Goal: Obtain resource: Download file/media

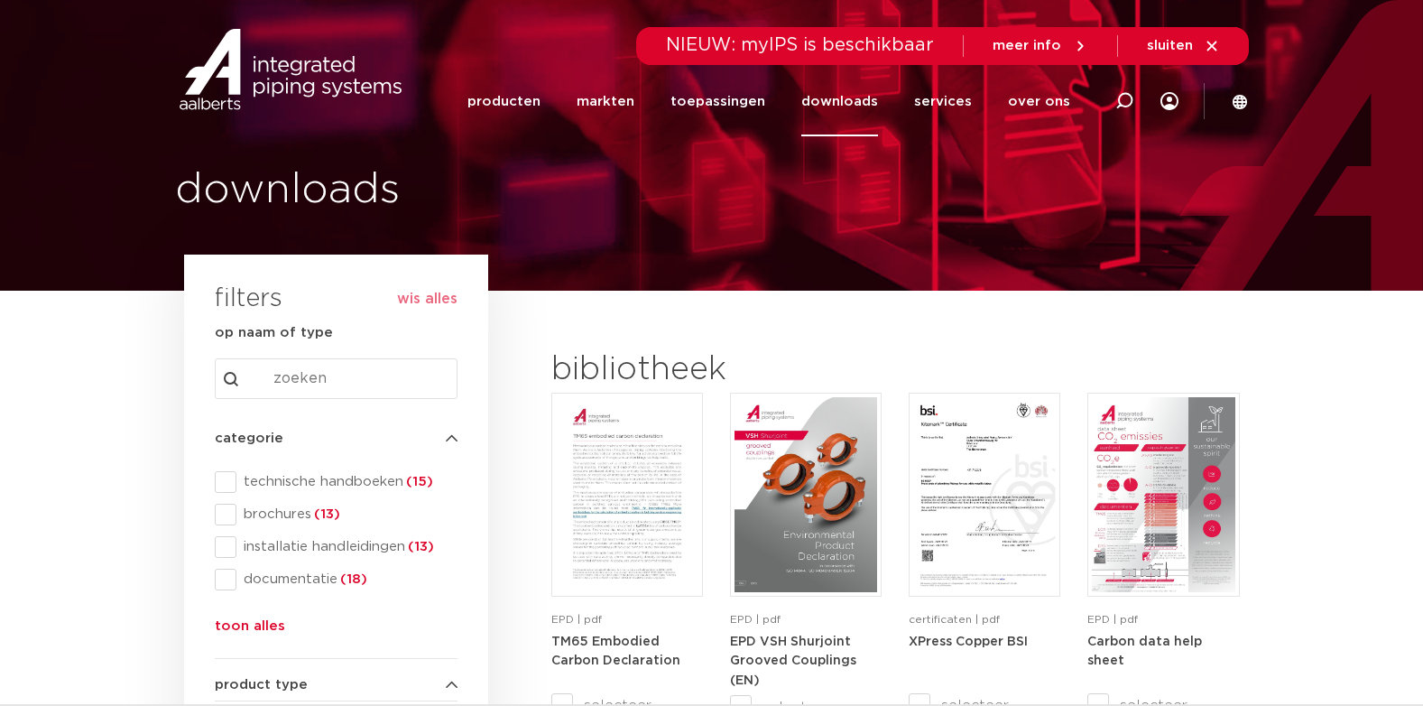
click at [859, 99] on link "downloads" at bounding box center [839, 101] width 77 height 69
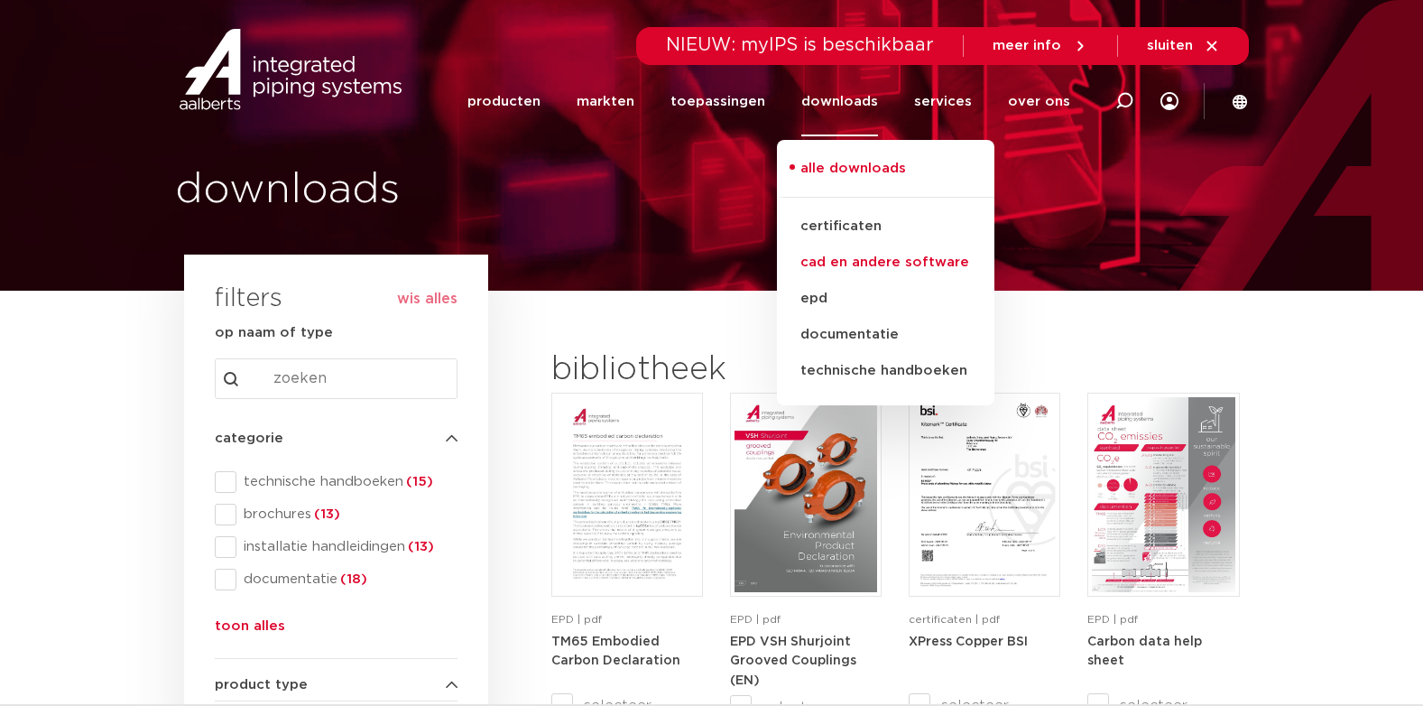
click at [858, 270] on link "cad en andere software" at bounding box center [886, 263] width 218 height 36
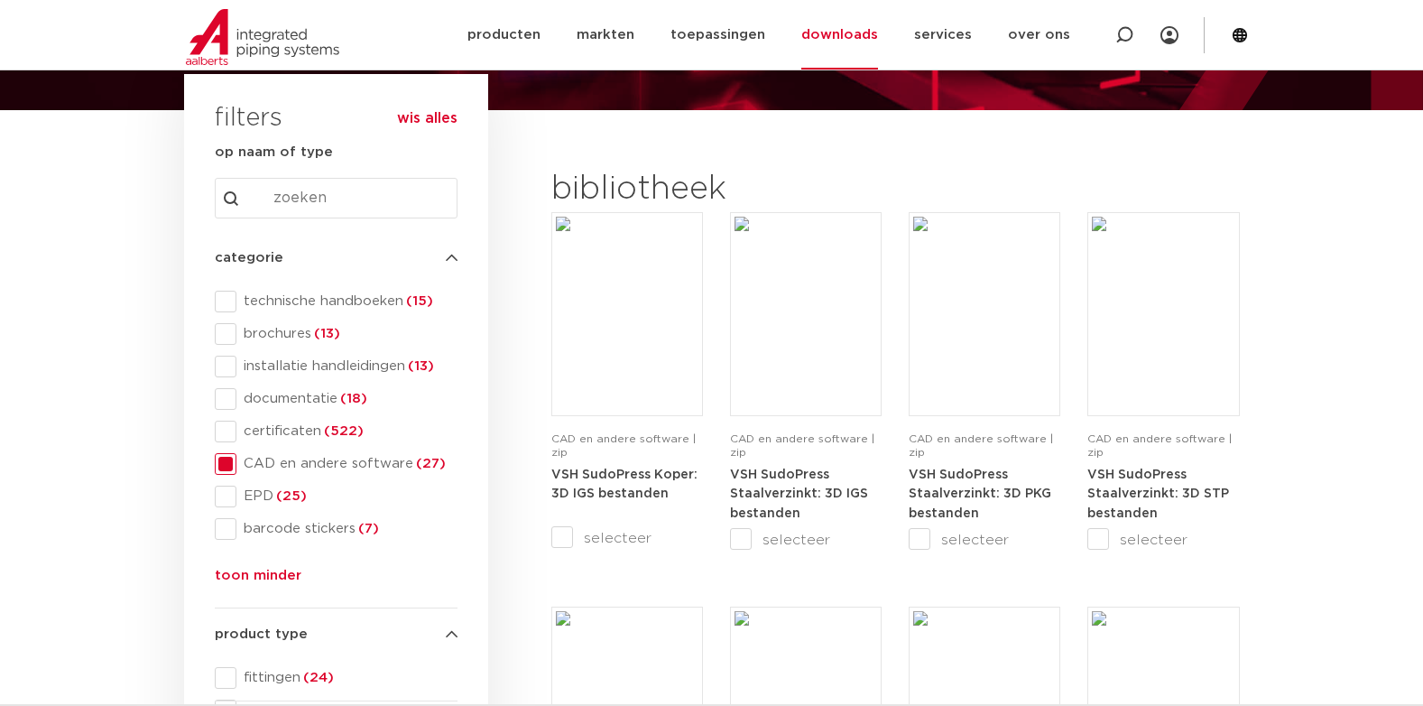
scroll to position [271, 0]
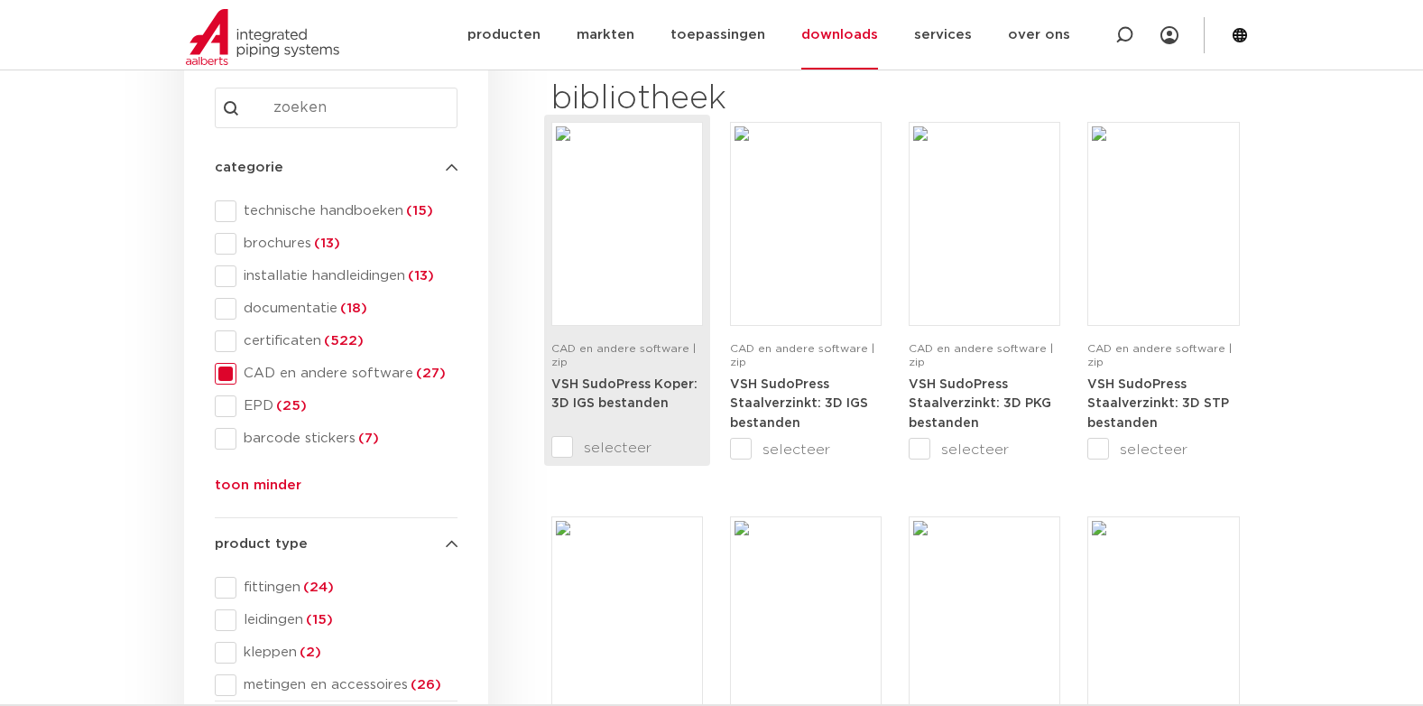
click at [628, 244] on img at bounding box center [627, 223] width 143 height 195
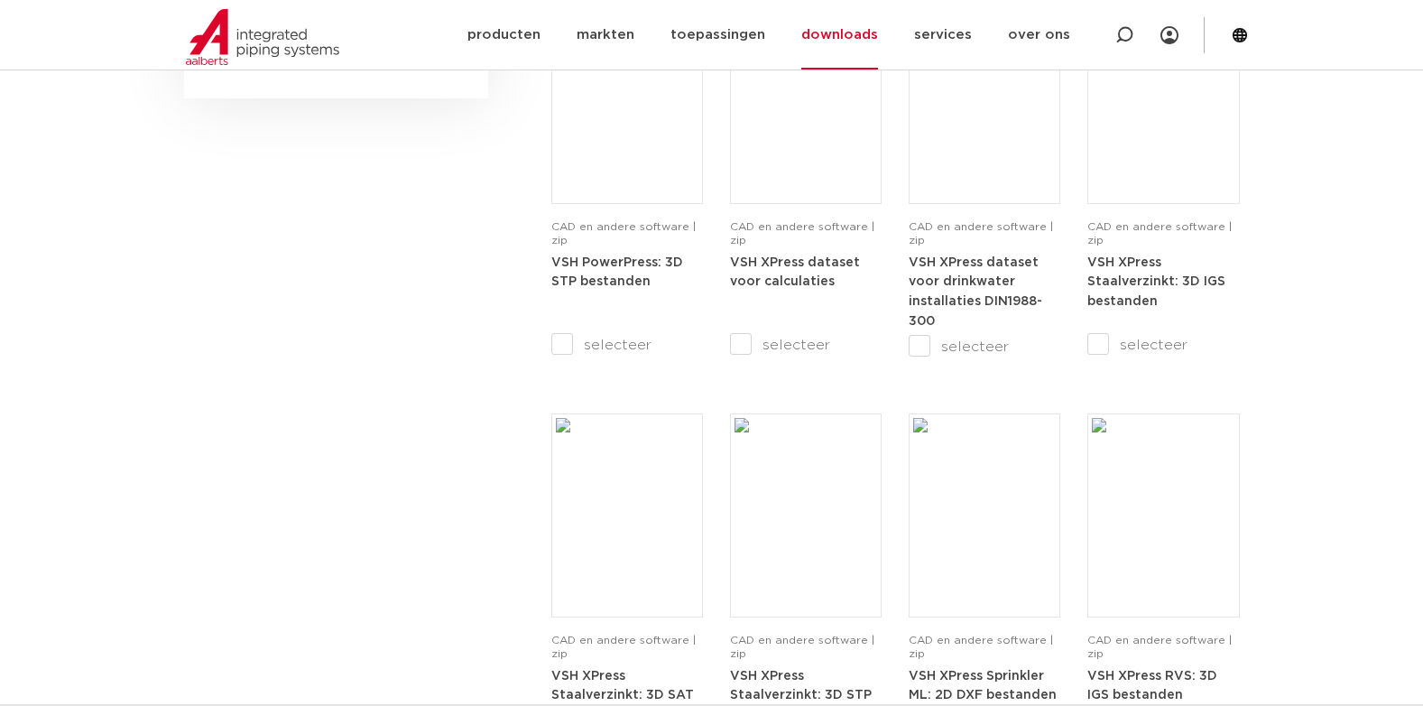
scroll to position [632, 0]
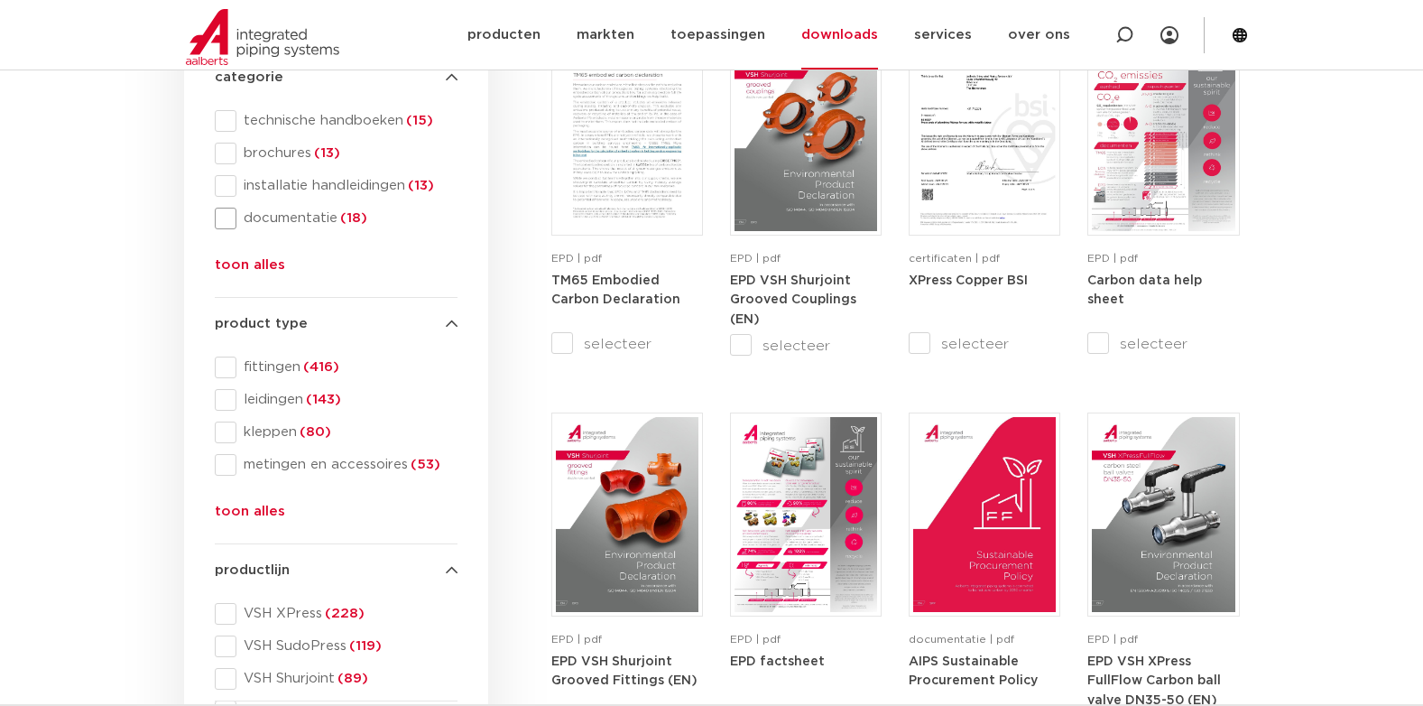
click at [308, 220] on span "documentatie (18)" at bounding box center [346, 218] width 221 height 18
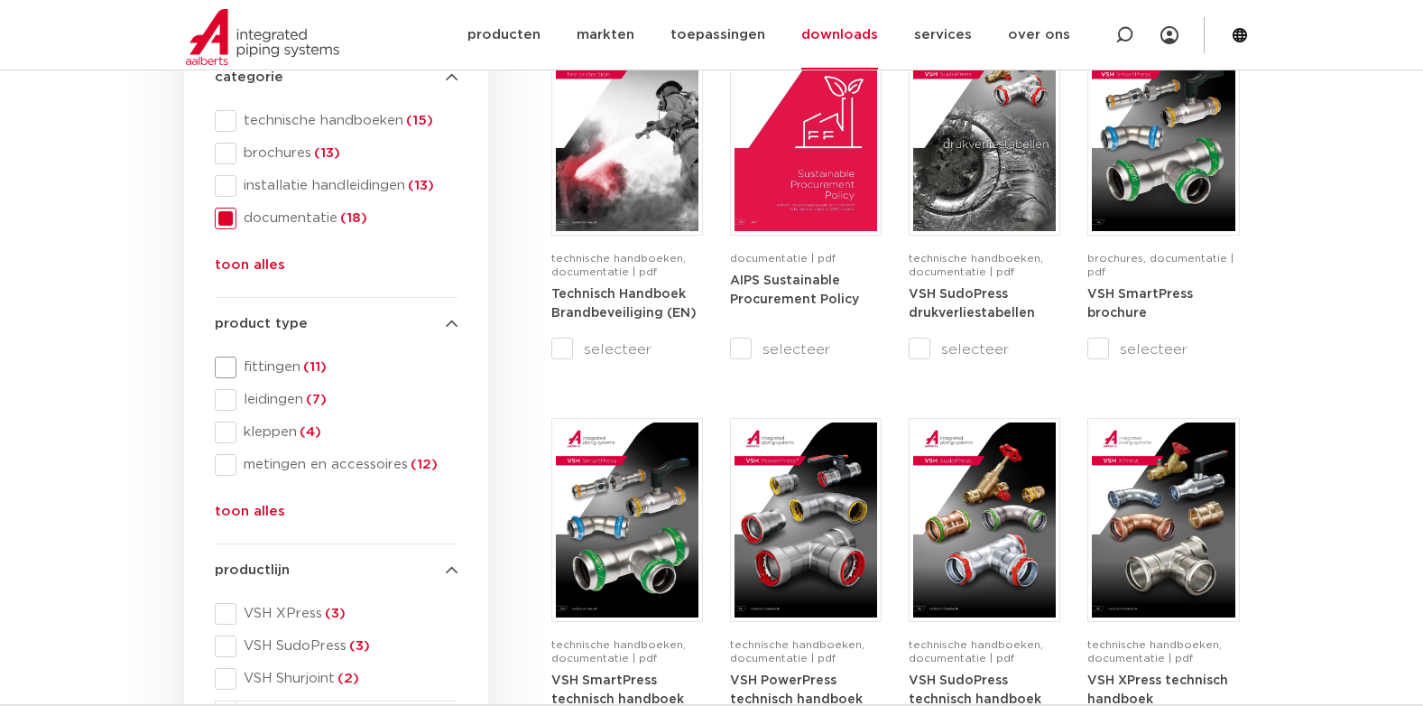
click at [264, 361] on span "fittingen (11)" at bounding box center [346, 367] width 221 height 18
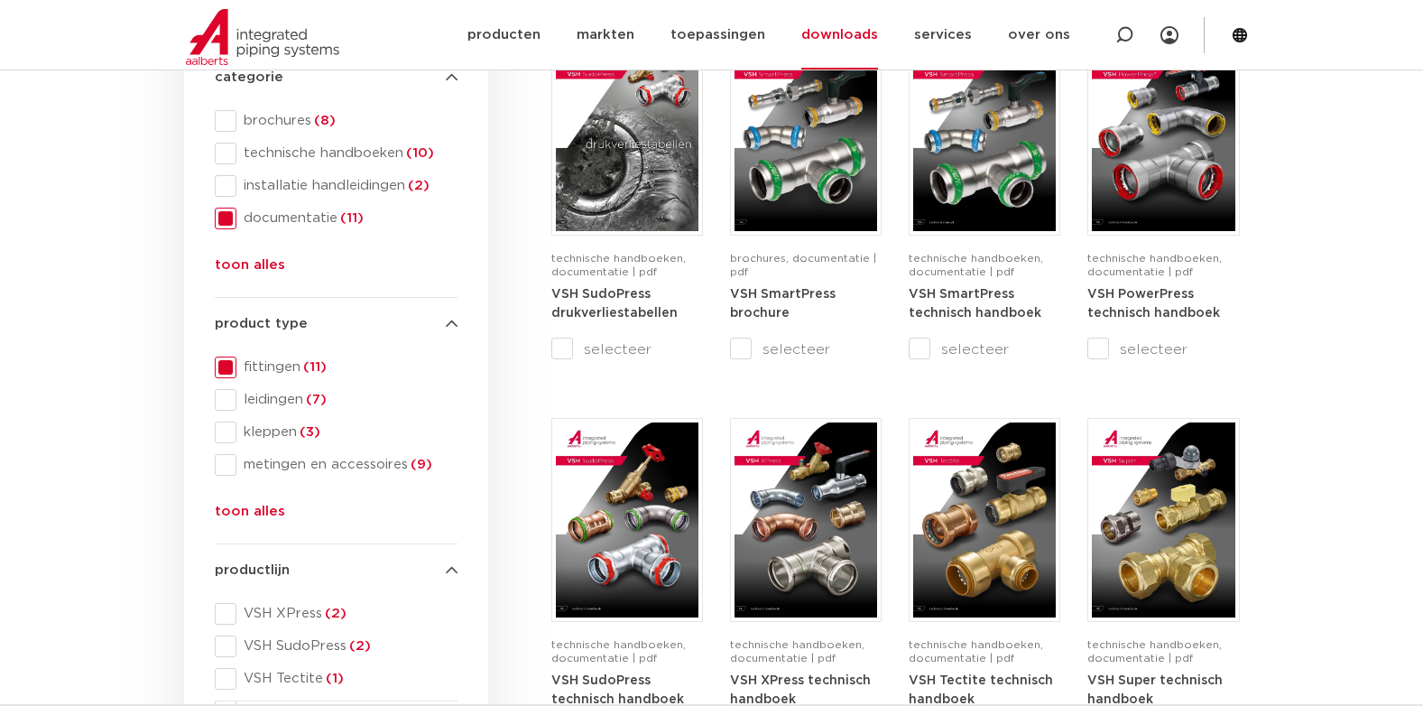
click at [273, 403] on span "leidingen (7)" at bounding box center [346, 400] width 221 height 18
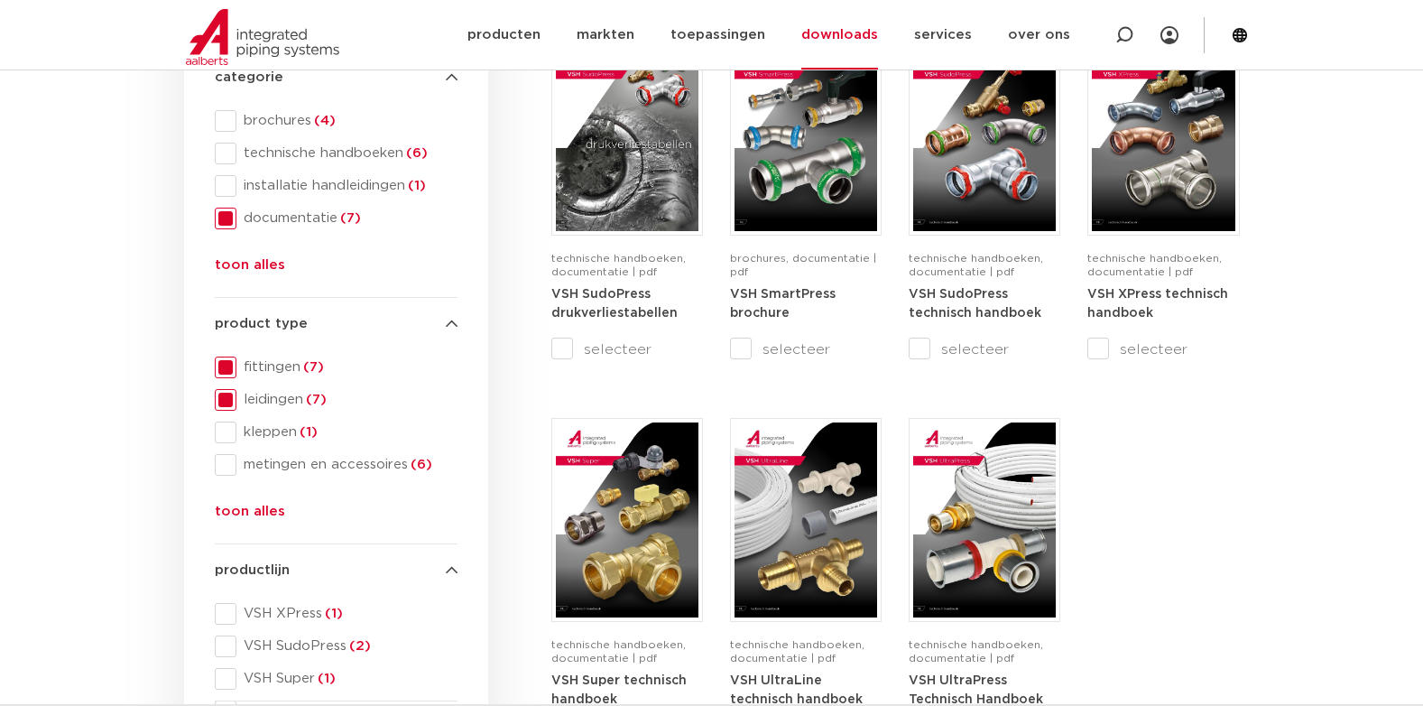
click at [264, 372] on span "fittingen (7)" at bounding box center [346, 367] width 221 height 18
click at [282, 397] on span "leidingen (7)" at bounding box center [346, 400] width 221 height 18
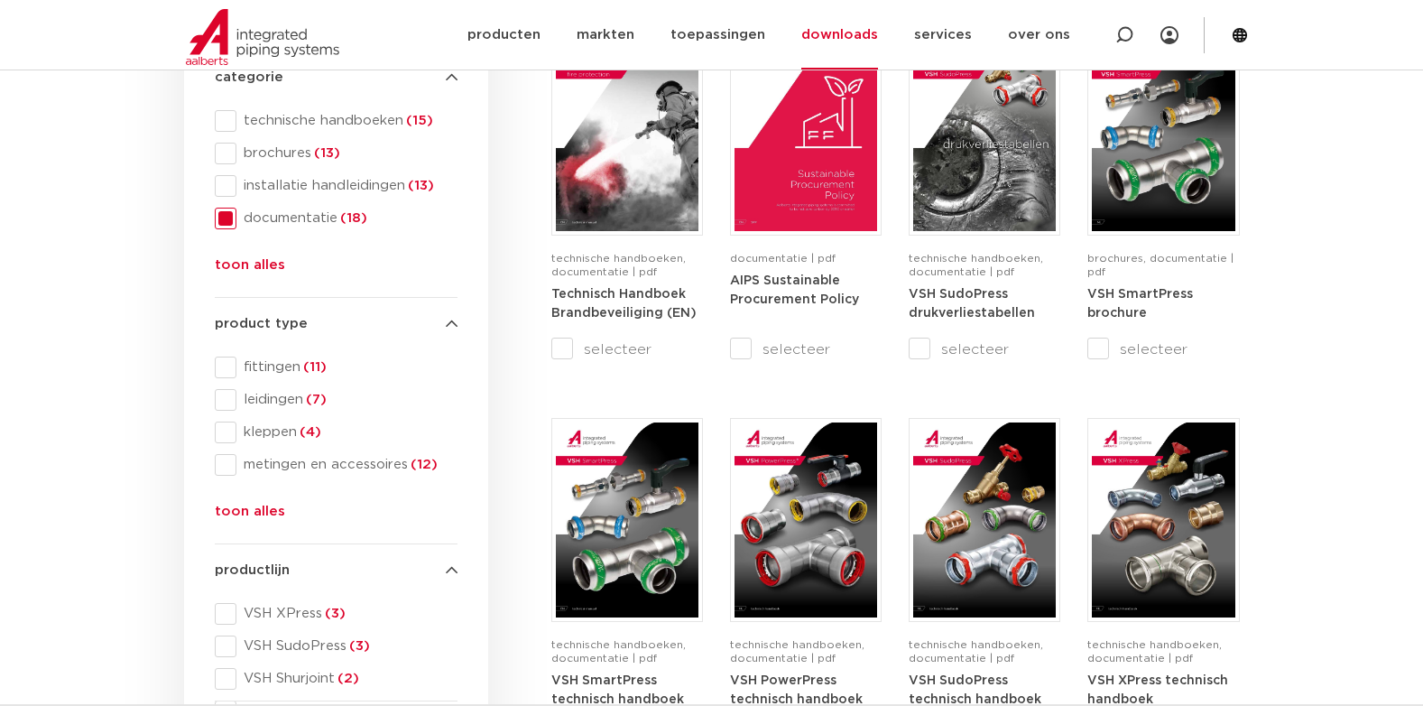
click at [282, 432] on span "kleppen (4)" at bounding box center [346, 432] width 221 height 18
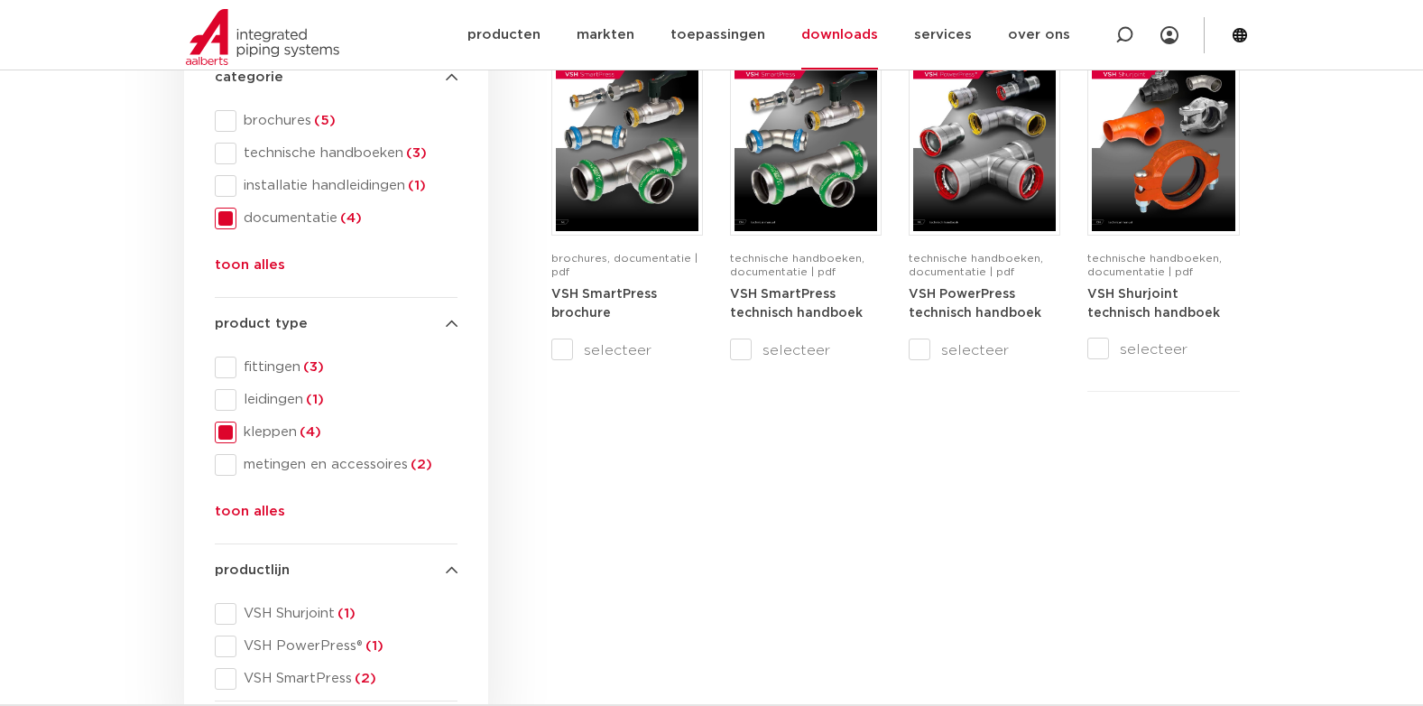
click at [270, 436] on span "kleppen (4)" at bounding box center [346, 432] width 221 height 18
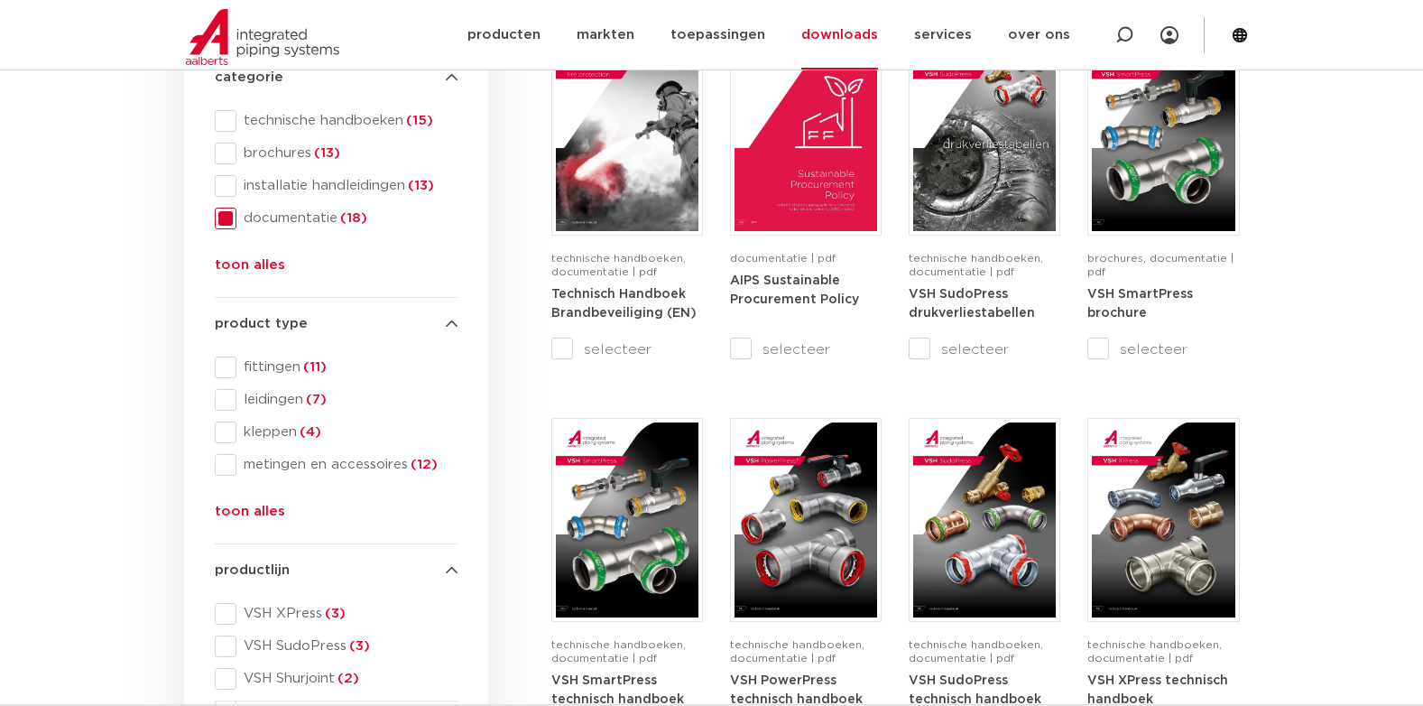
click at [298, 467] on span "metingen en accessoires (12)" at bounding box center [346, 465] width 221 height 18
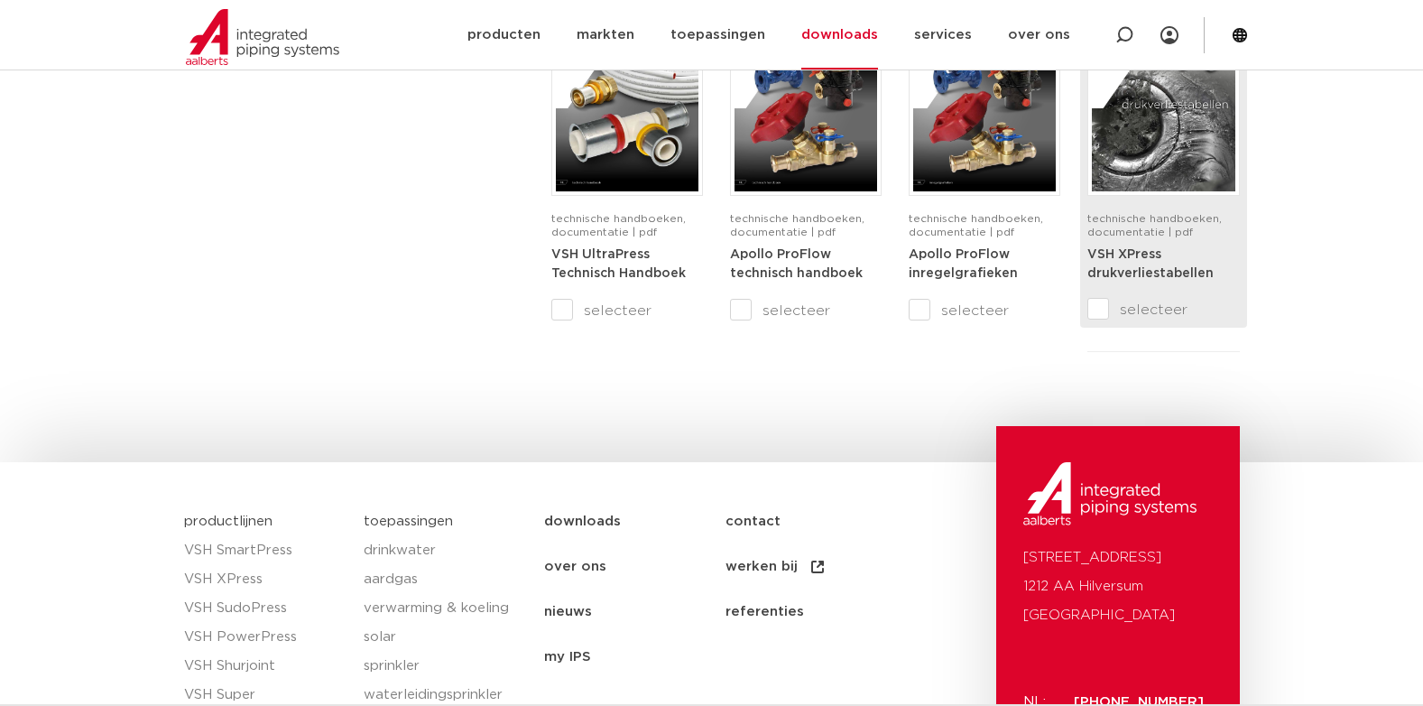
scroll to position [993, 0]
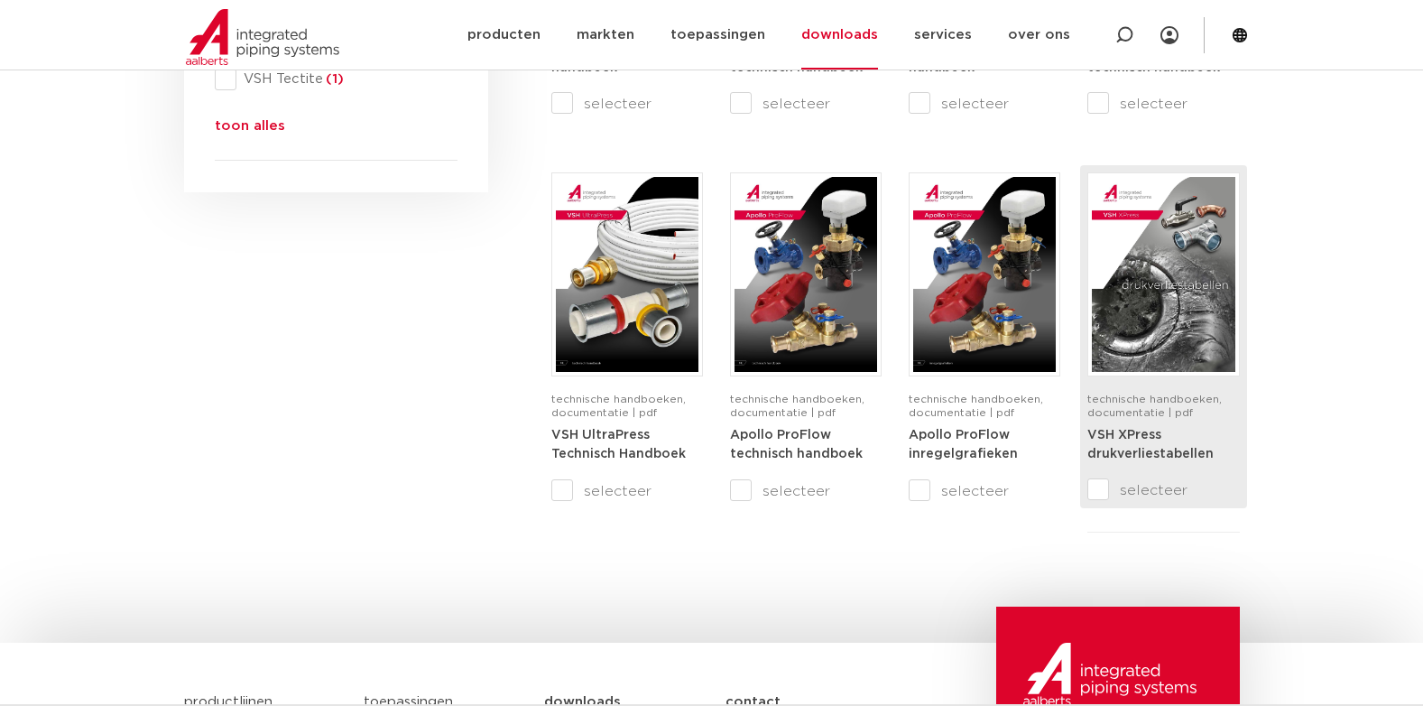
click at [1180, 279] on img at bounding box center [1163, 274] width 143 height 195
